Goal: Check status: Check status

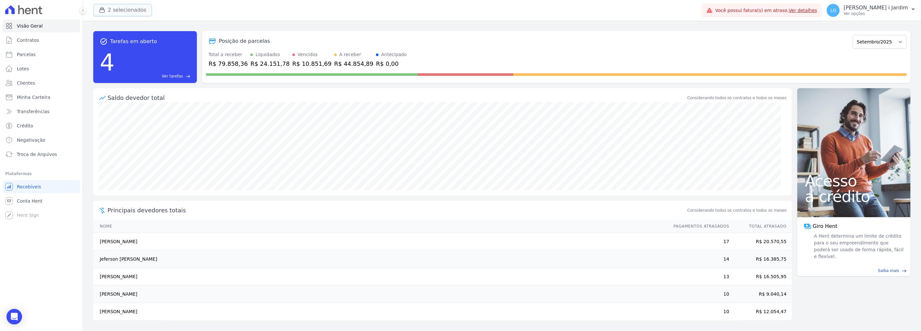
click at [127, 6] on button "2 selecionados" at bounding box center [122, 10] width 59 height 12
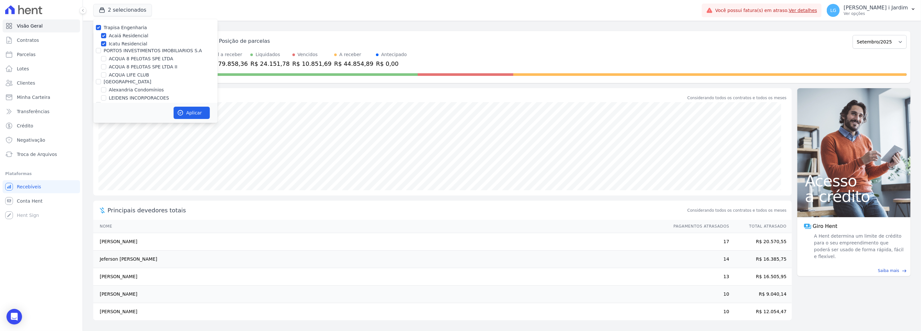
click at [125, 26] on label "Trapisa Engenharia" at bounding box center [125, 27] width 43 height 5
click at [101, 26] on input "Trapisa Engenharia" at bounding box center [98, 27] width 5 height 5
checkbox input "false"
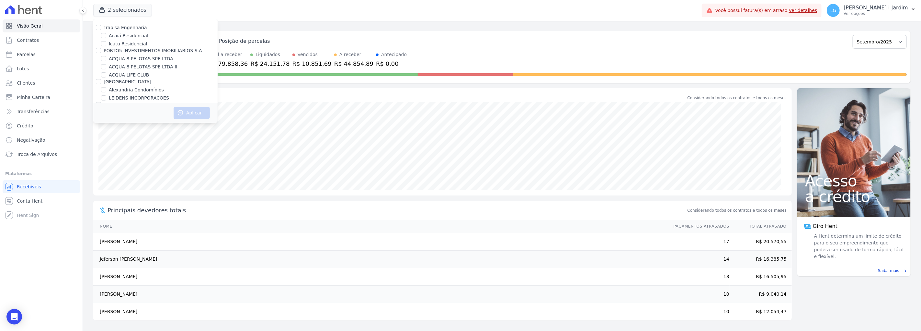
click at [133, 57] on label "ACQUA 8 PELOTAS SPE LTDA" at bounding box center [141, 58] width 64 height 7
click at [106, 57] on input "ACQUA 8 PELOTAS SPE LTDA" at bounding box center [103, 58] width 5 height 5
checkbox input "true"
click at [134, 65] on label "ACQUA 8 PELOTAS SPE LTDA II" at bounding box center [143, 66] width 69 height 7
click at [106, 65] on input "ACQUA 8 PELOTAS SPE LTDA II" at bounding box center [103, 66] width 5 height 5
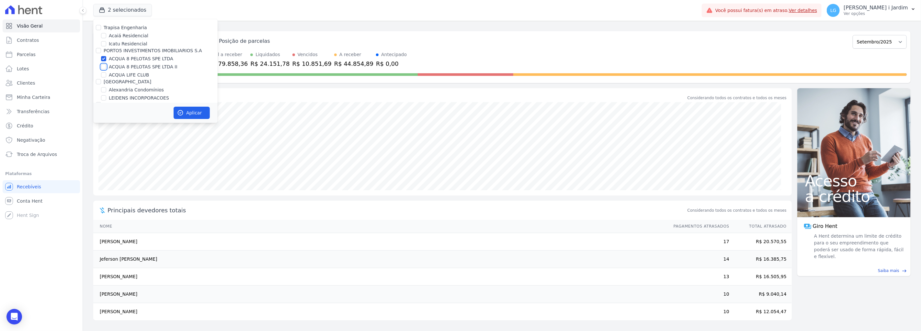
checkbox input "true"
click at [133, 57] on label "ACQUA 8 PELOTAS SPE LTDA" at bounding box center [141, 58] width 64 height 7
click at [106, 57] on input "ACQUA 8 PELOTAS SPE LTDA" at bounding box center [103, 58] width 5 height 5
checkbox input "false"
click at [134, 67] on label "ACQUA 8 PELOTAS SPE LTDA II" at bounding box center [143, 66] width 69 height 7
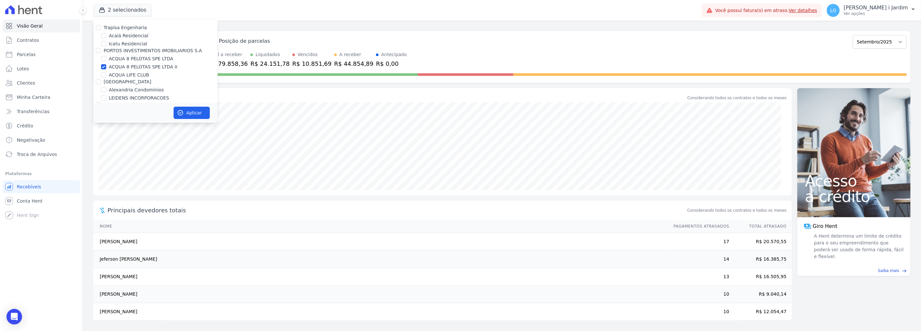
click at [135, 77] on label "ACQUA LIFE CLUB" at bounding box center [129, 75] width 40 height 7
click at [106, 77] on input "ACQUA LIFE CLUB" at bounding box center [103, 74] width 5 height 5
checkbox input "true"
click at [134, 67] on label "ACQUA 8 PELOTAS SPE LTDA II" at bounding box center [143, 66] width 69 height 7
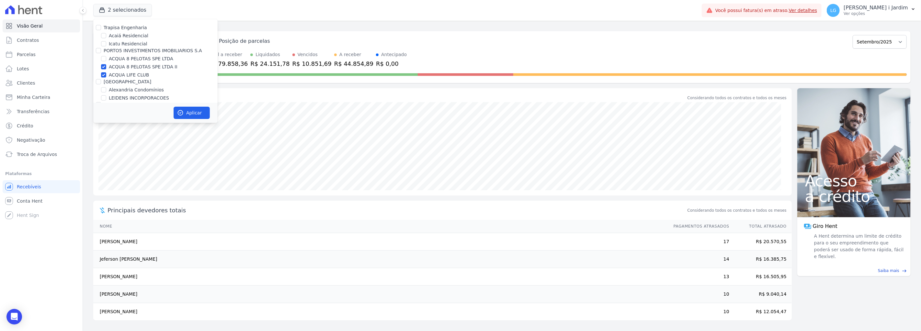
click at [156, 66] on label "ACQUA 8 PELOTAS SPE LTDA II" at bounding box center [143, 66] width 69 height 7
click at [106, 66] on input "ACQUA 8 PELOTAS SPE LTDA II" at bounding box center [103, 66] width 5 height 5
checkbox input "false"
click at [198, 110] on button "Aplicar" at bounding box center [192, 113] width 36 height 12
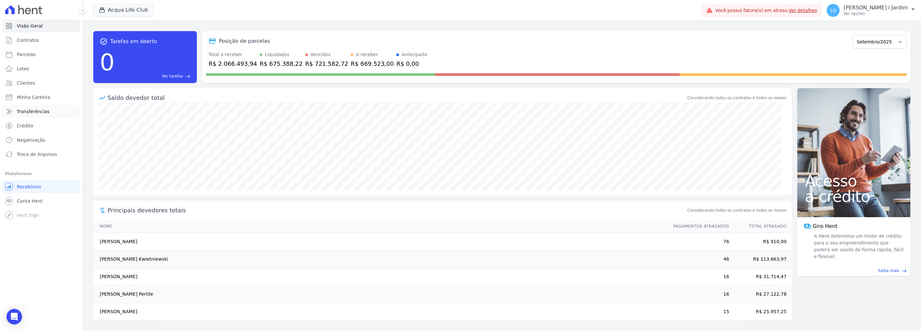
click at [46, 108] on link "Transferências" at bounding box center [41, 111] width 77 height 13
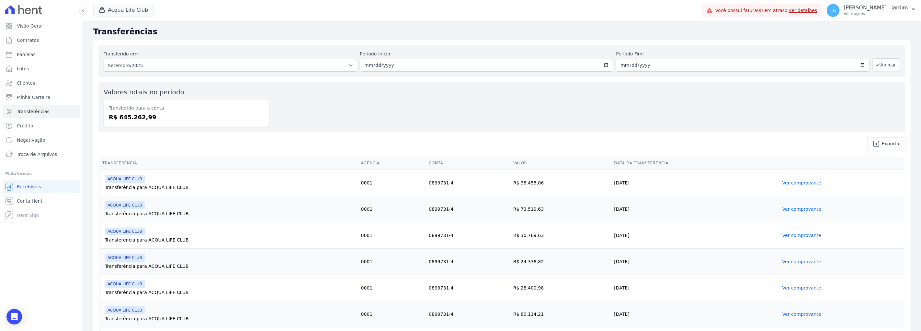
click at [140, 117] on dd "R$ 645.262,99" at bounding box center [186, 117] width 155 height 9
click at [293, 126] on div "Valores totais no período Transferido para a conta R$ 645.262,99" at bounding box center [501, 107] width 807 height 50
click at [68, 27] on link "Visão Geral" at bounding box center [41, 25] width 77 height 13
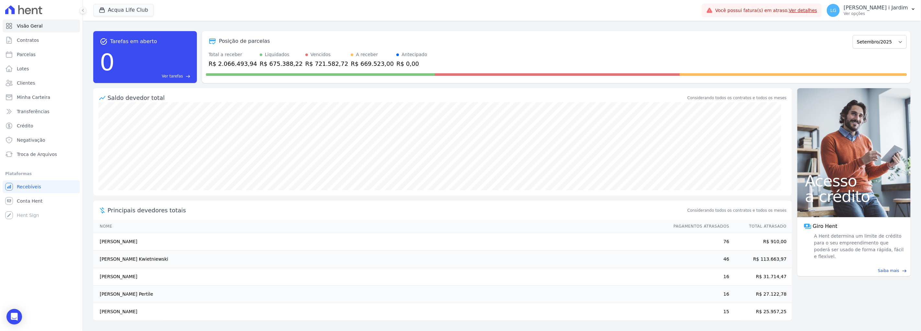
click at [344, 96] on div "Saldo devedor total" at bounding box center [397, 97] width 579 height 9
click at [114, 8] on button "Acqua Life Club" at bounding box center [123, 10] width 60 height 12
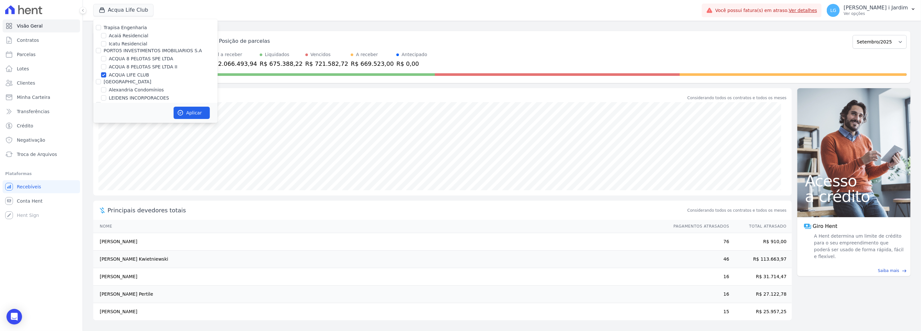
click at [127, 75] on label "ACQUA LIFE CLUB" at bounding box center [129, 75] width 40 height 7
click at [106, 75] on input "ACQUA LIFE CLUB" at bounding box center [103, 74] width 5 height 5
checkbox input "false"
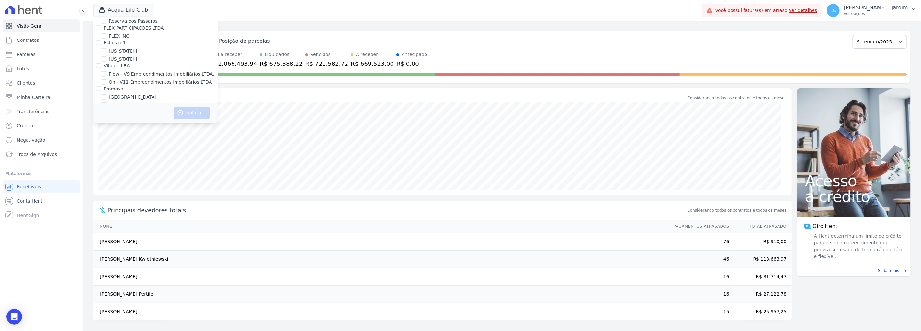
click at [129, 102] on label "Villa Francesa Iris" at bounding box center [129, 105] width 40 height 7
click at [106, 102] on input "Villa Francesa Iris" at bounding box center [103, 104] width 5 height 5
checkbox input "true"
click at [196, 108] on button "Aplicar" at bounding box center [192, 113] width 36 height 12
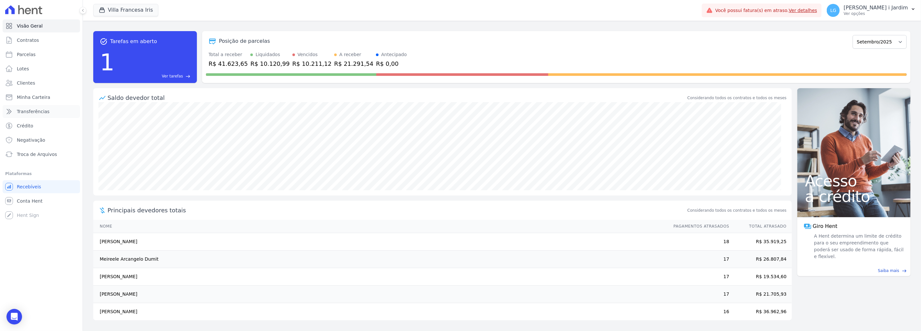
click at [53, 112] on link "Transferências" at bounding box center [41, 111] width 77 height 13
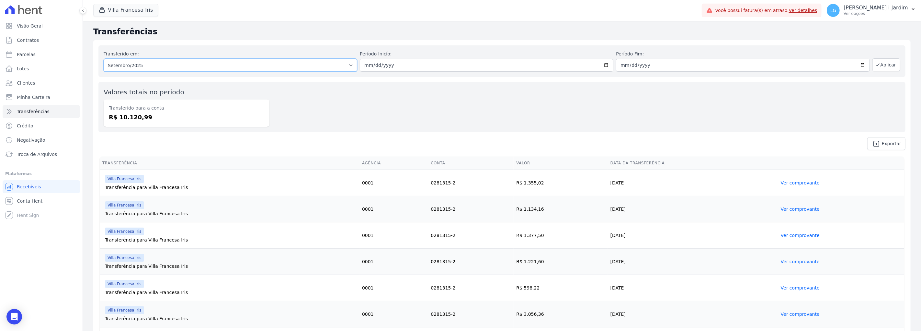
click at [164, 65] on select "Todos os meses Março/2024 Abril/2024 Maio/2024 Junho/2024 Julho/2024 Agosto/202…" at bounding box center [231, 65] width 254 height 13
select select "08/2025"
click at [104, 59] on select "Todos os meses Março/2024 Abril/2024 Maio/2024 Junho/2024 Julho/2024 Agosto/202…" at bounding box center [231, 65] width 254 height 13
click at [884, 60] on button "Aplicar" at bounding box center [887, 64] width 28 height 13
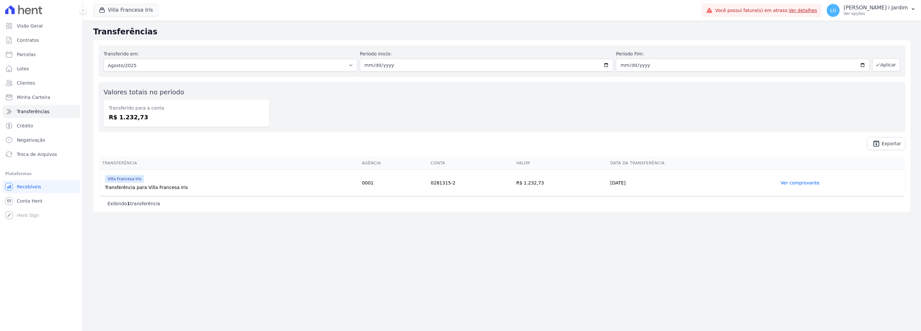
click at [129, 117] on dd "R$ 1.232,73" at bounding box center [186, 117] width 155 height 9
copy dd "1.232,73"
